Goal: Task Accomplishment & Management: Use online tool/utility

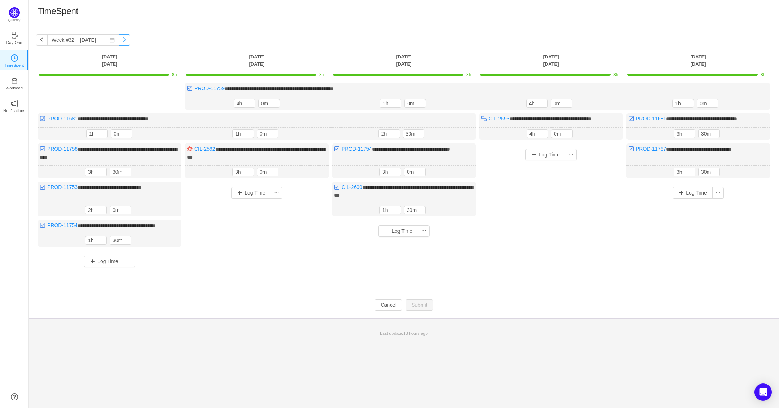
click at [119, 40] on button "button" at bounding box center [125, 40] width 12 height 12
type input "Week #33 ~ [DATE]"
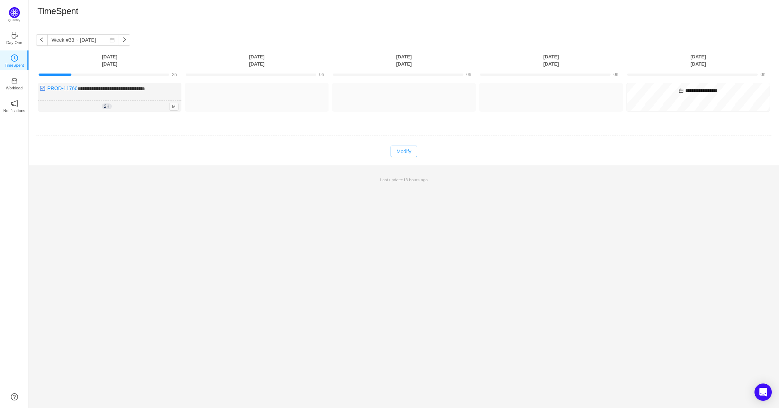
click at [414, 149] on button "Modify" at bounding box center [403, 152] width 26 height 12
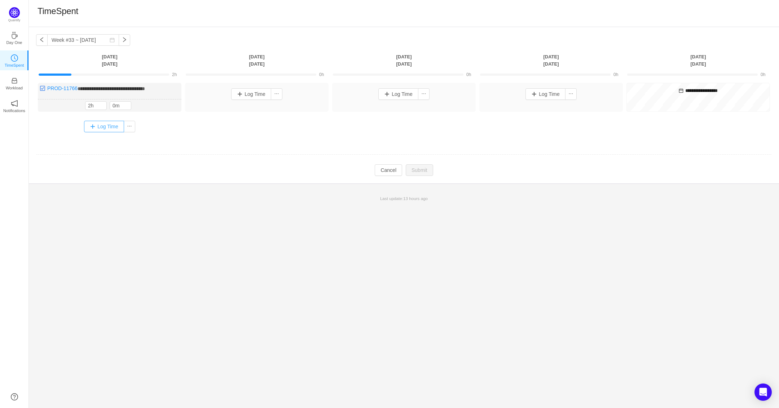
click at [105, 129] on button "Log Time" at bounding box center [104, 127] width 40 height 12
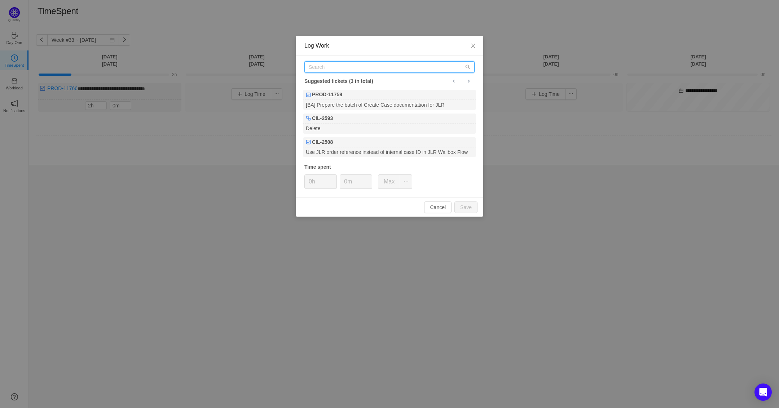
click at [357, 70] on input "text" at bounding box center [389, 67] width 170 height 12
paste input "PROD-11759"
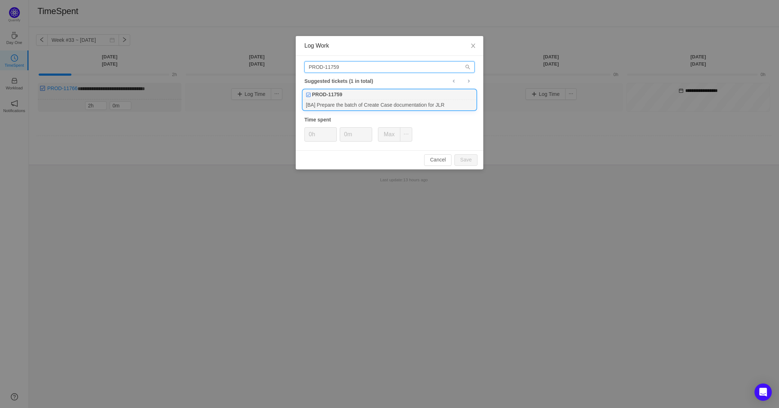
type input "PROD-11759"
click at [349, 94] on div "PROD-11759" at bounding box center [389, 95] width 173 height 10
click at [334, 128] on span "Increase Value" at bounding box center [333, 132] width 8 height 8
type input "2h"
click at [334, 128] on span "Increase Value" at bounding box center [333, 132] width 8 height 8
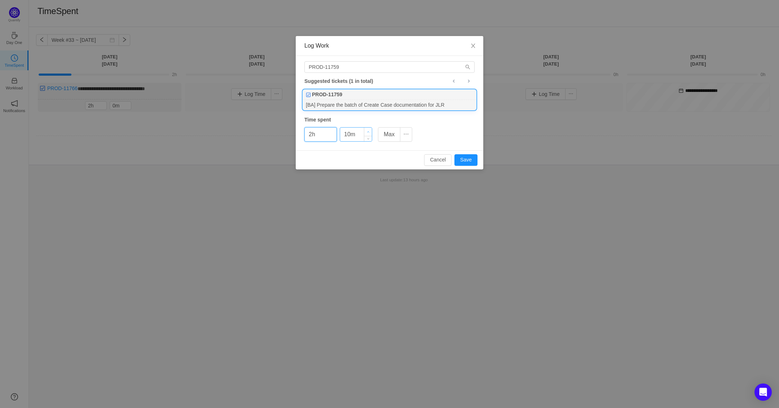
click at [368, 131] on icon "icon: up" at bounding box center [368, 132] width 3 height 3
type input "30m"
click at [368, 131] on icon "icon: up" at bounding box center [368, 132] width 3 height 3
click at [466, 158] on button "Save" at bounding box center [465, 160] width 23 height 12
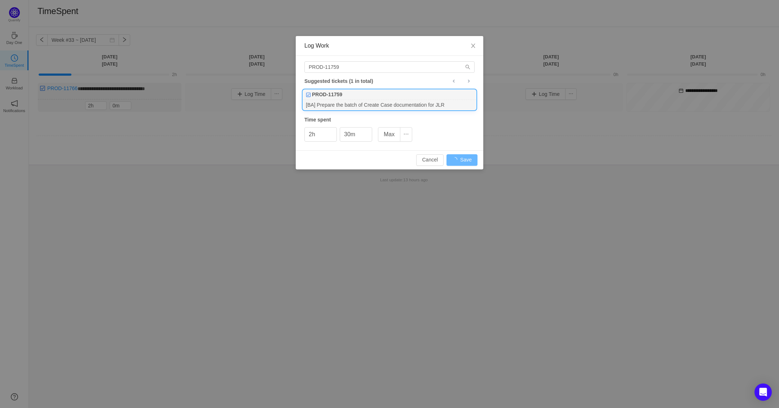
type input "0h"
type input "0m"
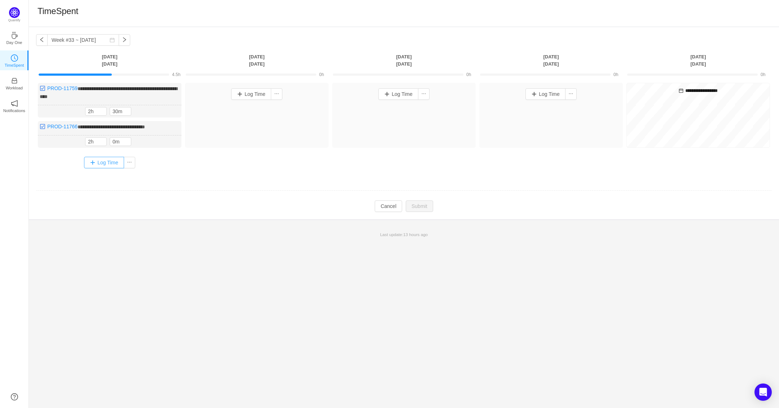
click at [114, 163] on button "Log Time" at bounding box center [104, 163] width 40 height 12
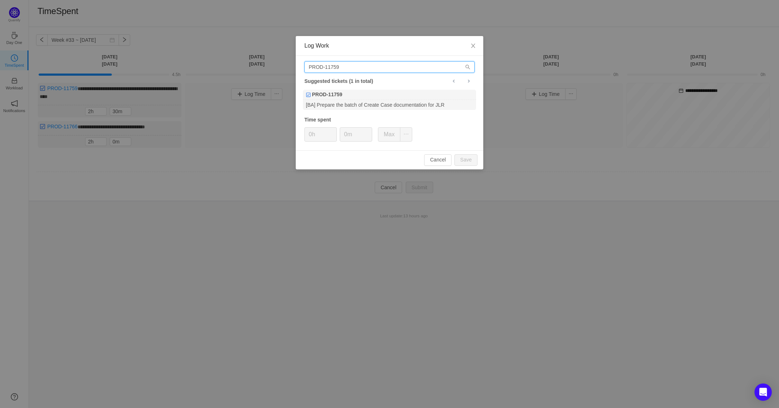
drag, startPoint x: 346, startPoint y: 69, endPoint x: 208, endPoint y: 64, distance: 138.2
click at [208, 64] on div "Log Work PROD-11759 Suggested tickets (1 in total) PROD-11759 [BA] Prepare the …" at bounding box center [389, 204] width 779 height 408
paste input "6"
type input "PROD-11756"
click at [341, 94] on b "PROD-11756" at bounding box center [327, 95] width 30 height 8
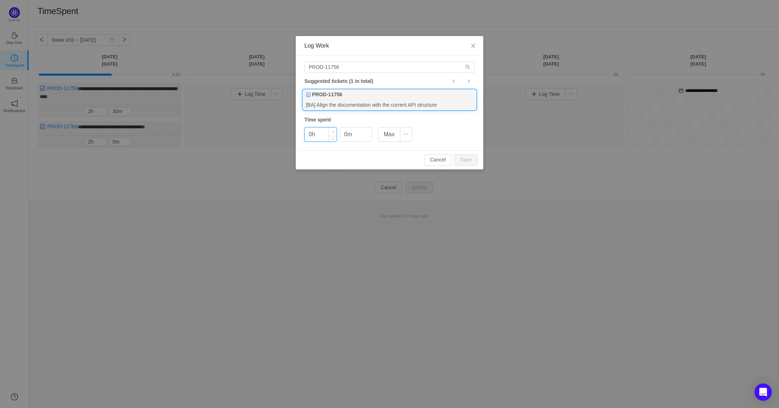
type input "1h"
click at [330, 131] on span "Increase Value" at bounding box center [333, 132] width 8 height 8
click at [368, 131] on icon "icon: up" at bounding box center [368, 132] width 3 height 3
type input "30m"
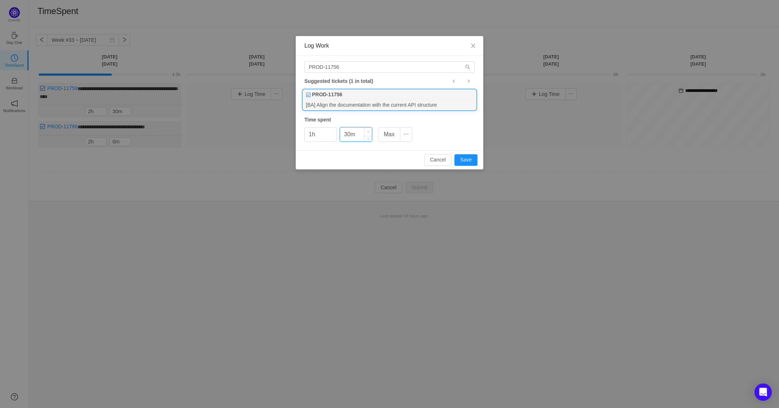
click at [368, 131] on icon "icon: up" at bounding box center [368, 132] width 3 height 3
click at [467, 160] on button "Save" at bounding box center [465, 160] width 23 height 12
type input "0h"
type input "0m"
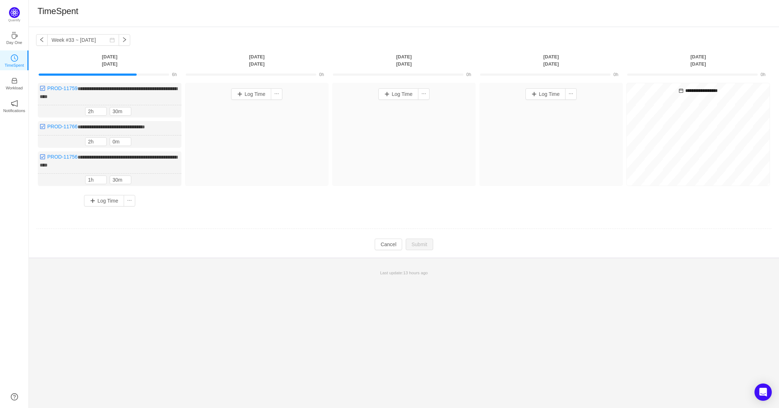
click at [273, 228] on td at bounding box center [403, 229] width 735 height 18
click at [105, 199] on button "Log Time" at bounding box center [104, 201] width 40 height 12
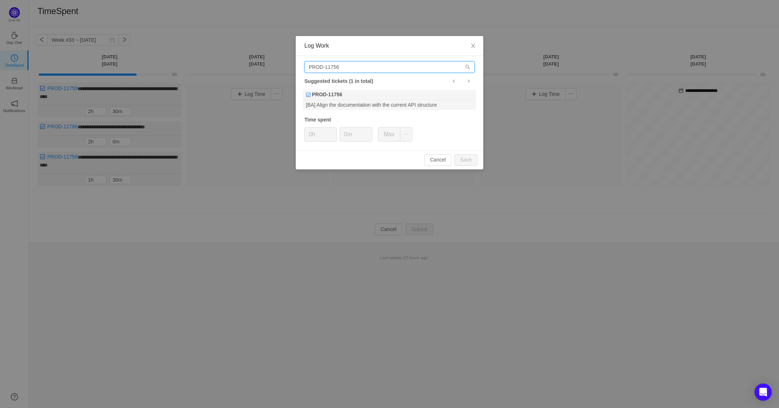
drag, startPoint x: 363, startPoint y: 69, endPoint x: 232, endPoint y: 75, distance: 131.7
click at [230, 72] on div "Log Work PROD-11756 Suggested tickets (1 in total) PROD-11756 [BA] Align the do…" at bounding box center [389, 204] width 779 height 408
paste input "CIL-2508"
type input "CIL-2508"
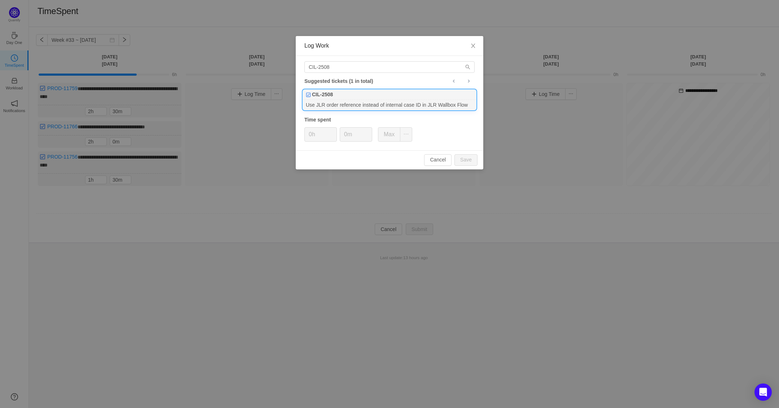
click at [361, 92] on div "CIL-2508" at bounding box center [389, 95] width 173 height 10
click at [332, 131] on icon "icon: up" at bounding box center [333, 132] width 3 height 3
click at [473, 163] on button "Save" at bounding box center [465, 160] width 23 height 12
type input "0h"
